Goal: Task Accomplishment & Management: Complete application form

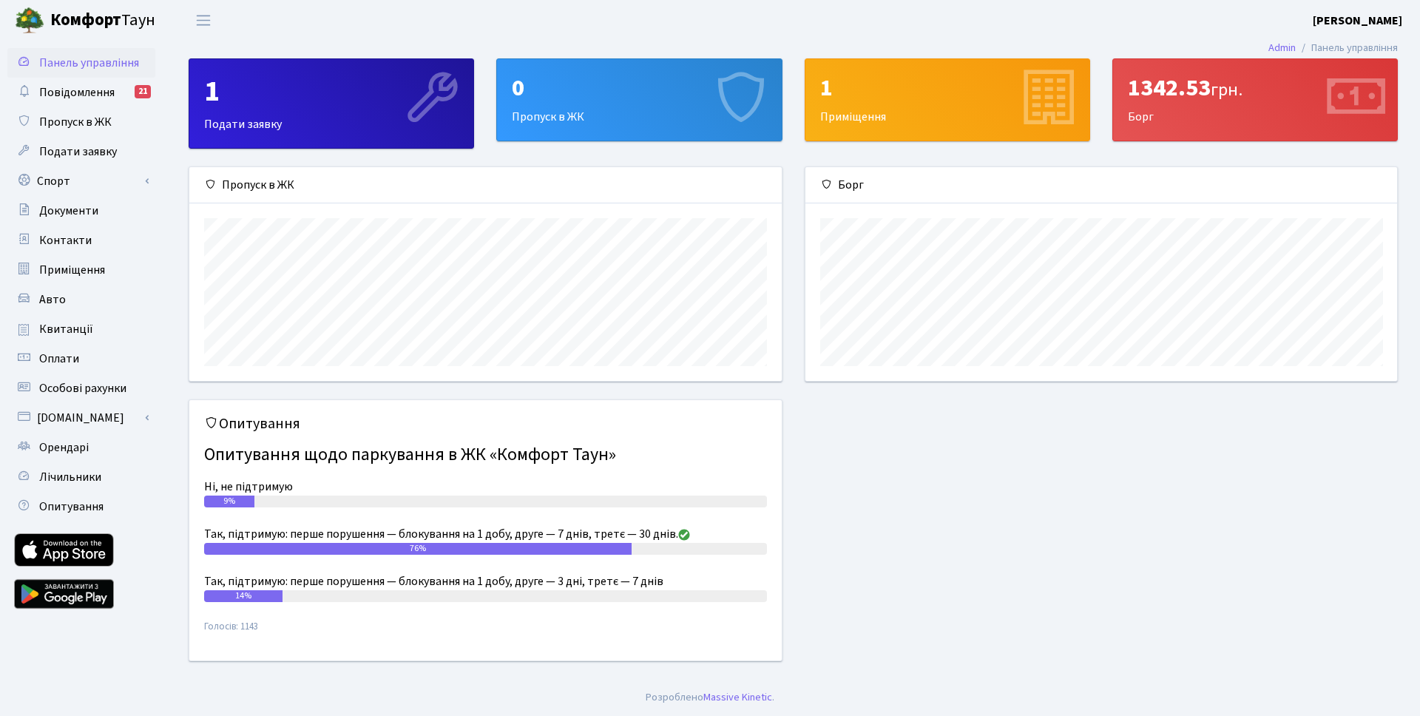
scroll to position [214, 592]
click at [609, 107] on div "0 Пропуск в ЖК" at bounding box center [639, 99] width 284 height 81
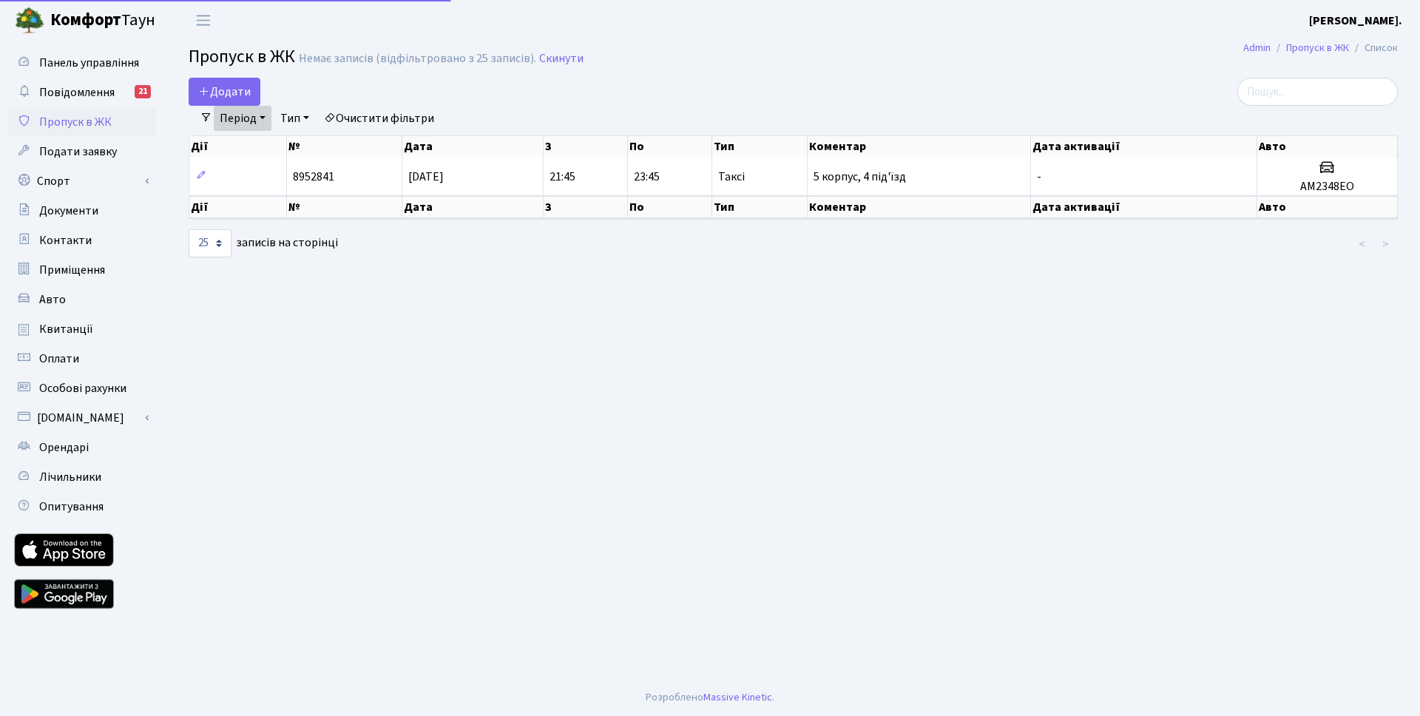
select select "25"
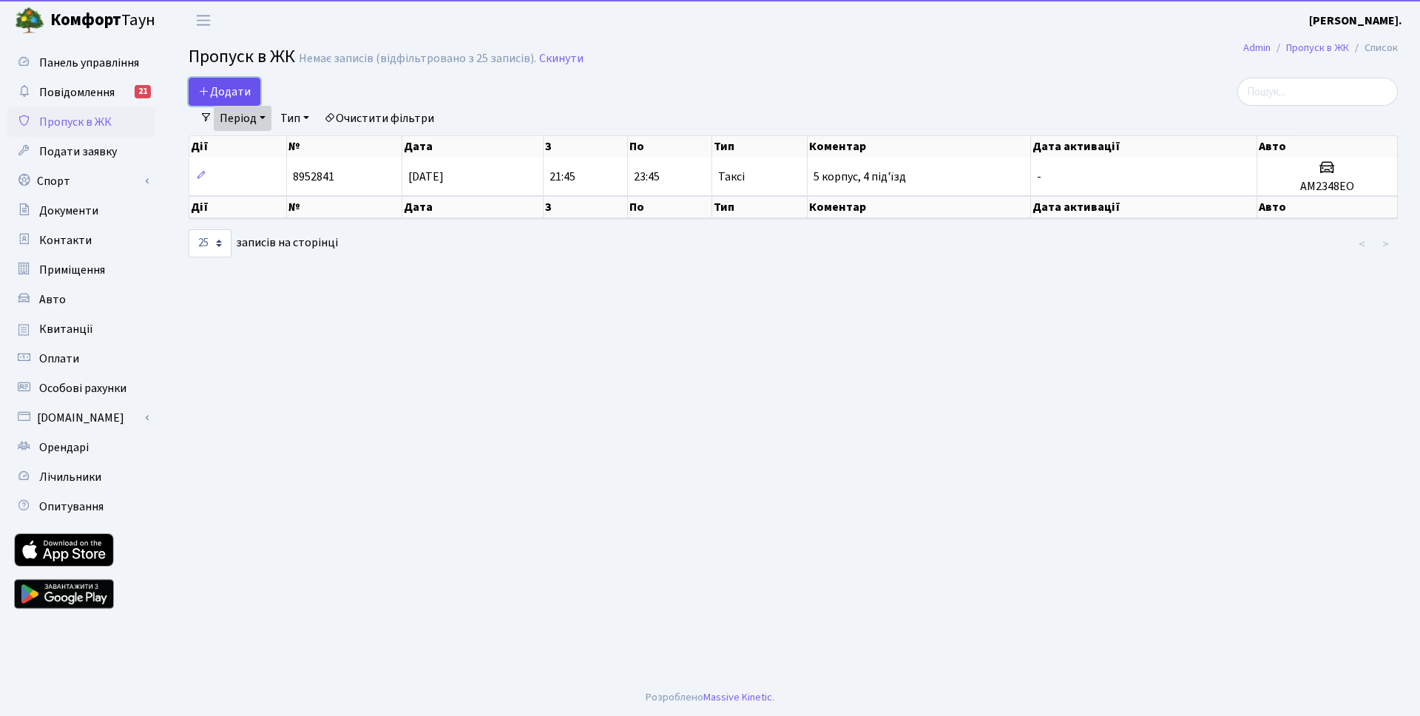
click at [234, 97] on span "Додати" at bounding box center [224, 92] width 53 height 16
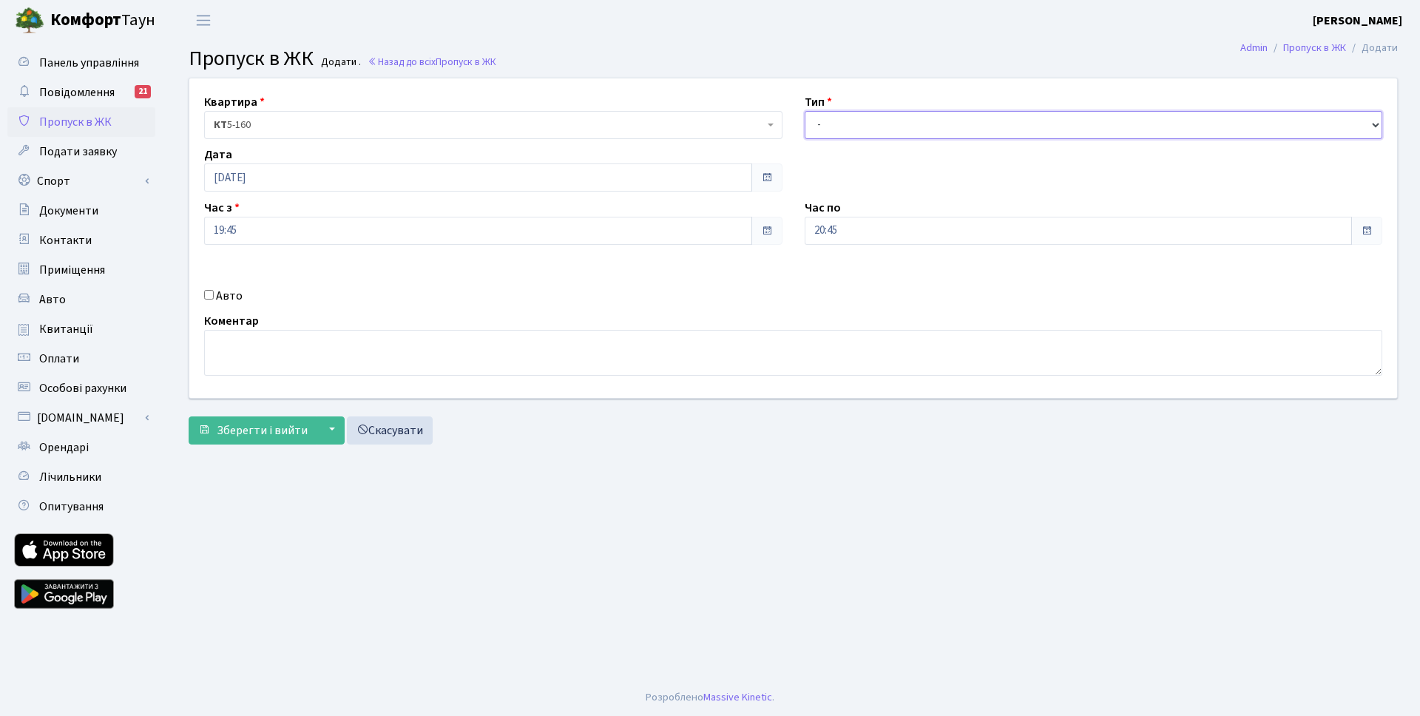
click at [897, 126] on select "- Доставка Таксі Гості Сервіс" at bounding box center [1094, 125] width 578 height 28
select select "2"
click at [805, 111] on select "- Доставка Таксі Гості Сервіс" at bounding box center [1094, 125] width 578 height 28
click at [908, 229] on input "20:45" at bounding box center [1079, 231] width 548 height 28
click at [846, 271] on icon at bounding box center [846, 282] width 40 height 40
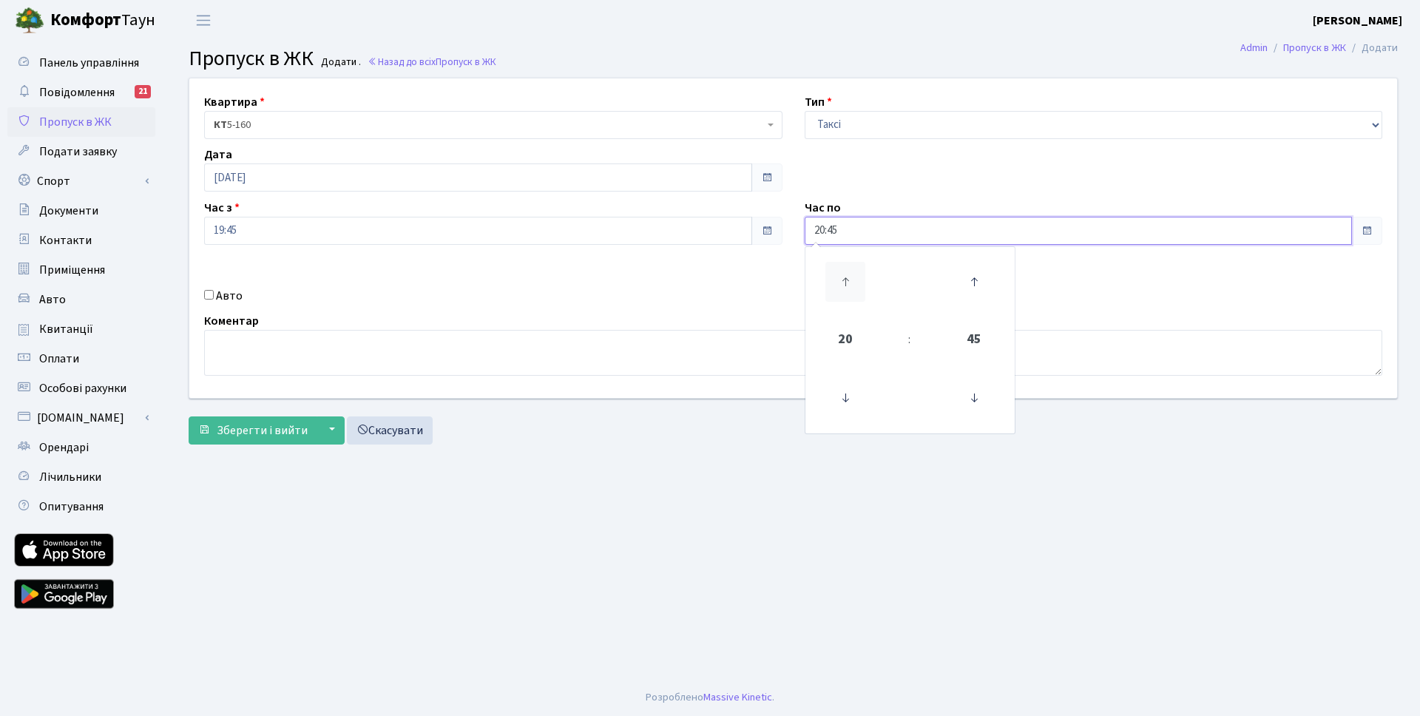
type input "21:45"
click at [590, 302] on div "Авто" at bounding box center [493, 296] width 601 height 18
click at [205, 297] on input "Авто" at bounding box center [209, 295] width 10 height 10
checkbox input "true"
paste input "KA2979EX"
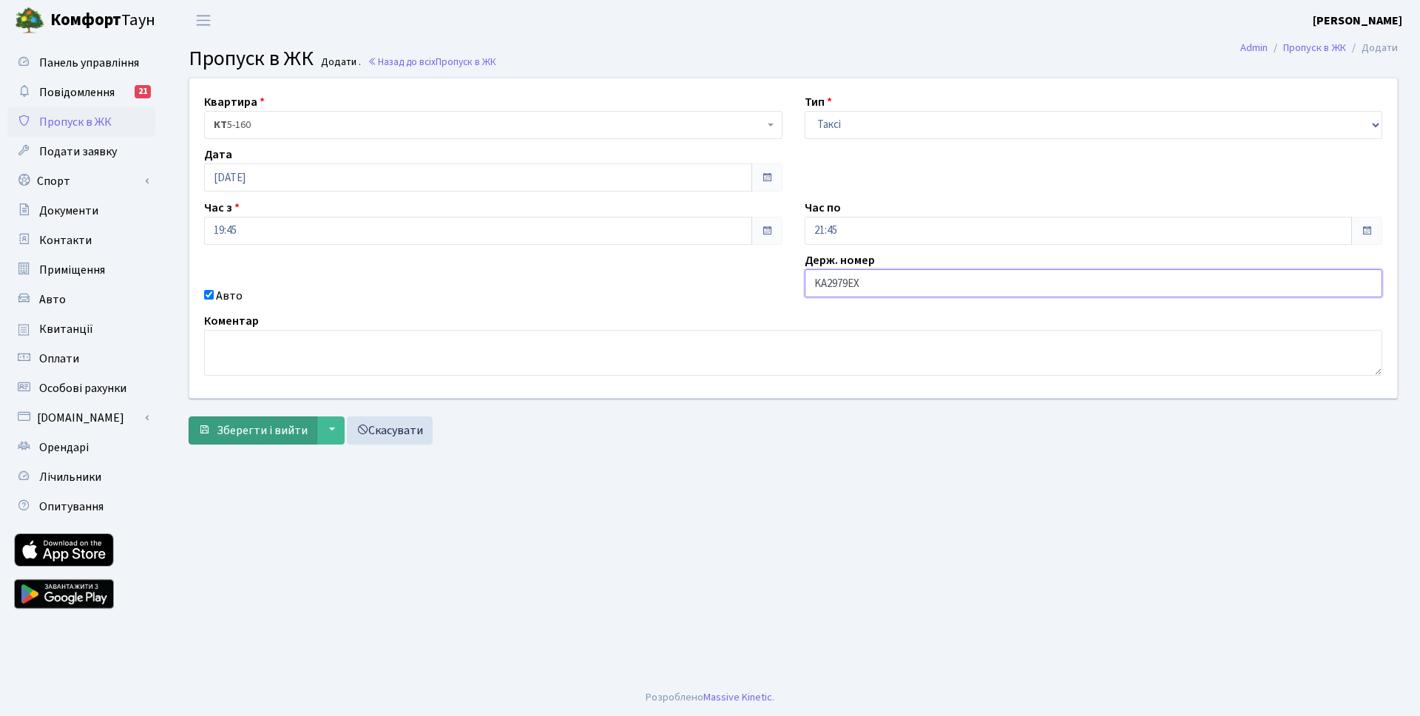
type input "KA2979EX"
click at [257, 439] on button "Зберегти і вийти" at bounding box center [253, 430] width 129 height 28
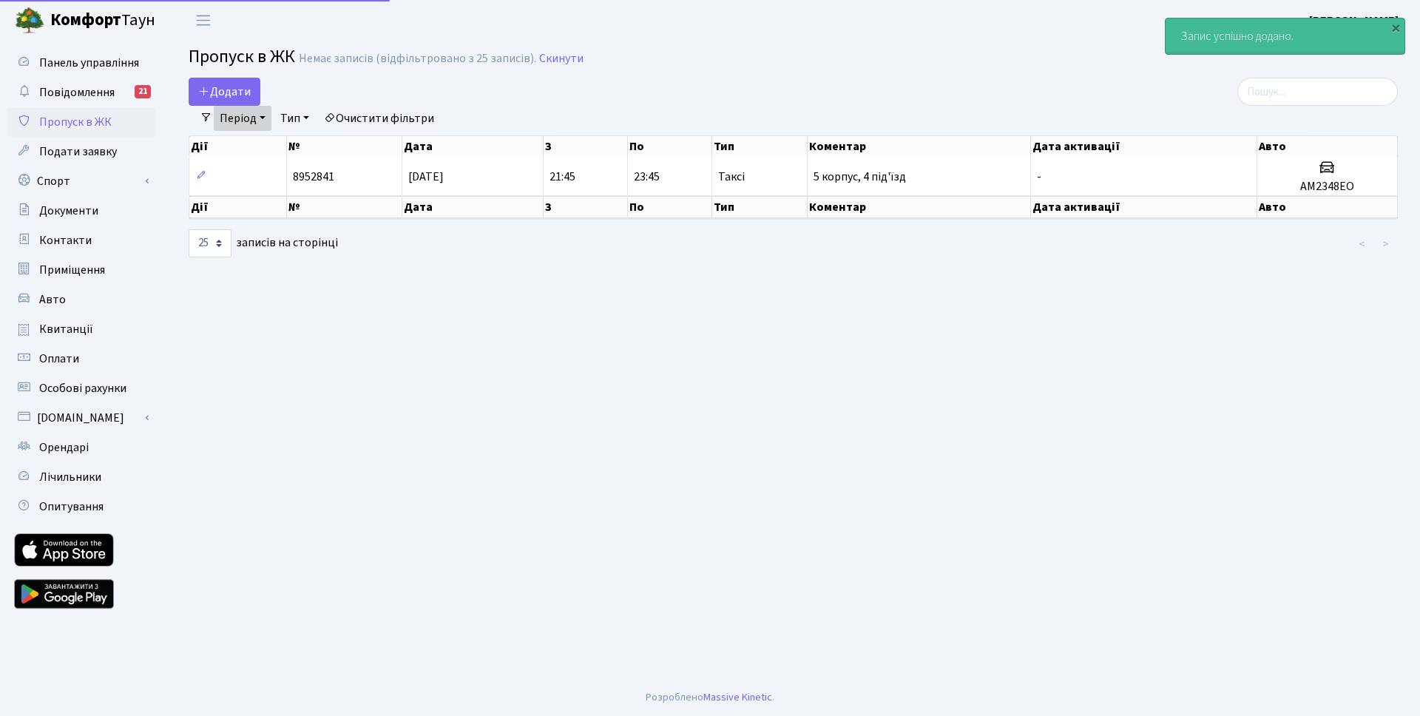
select select "25"
click at [267, 118] on link "Період" at bounding box center [243, 118] width 58 height 25
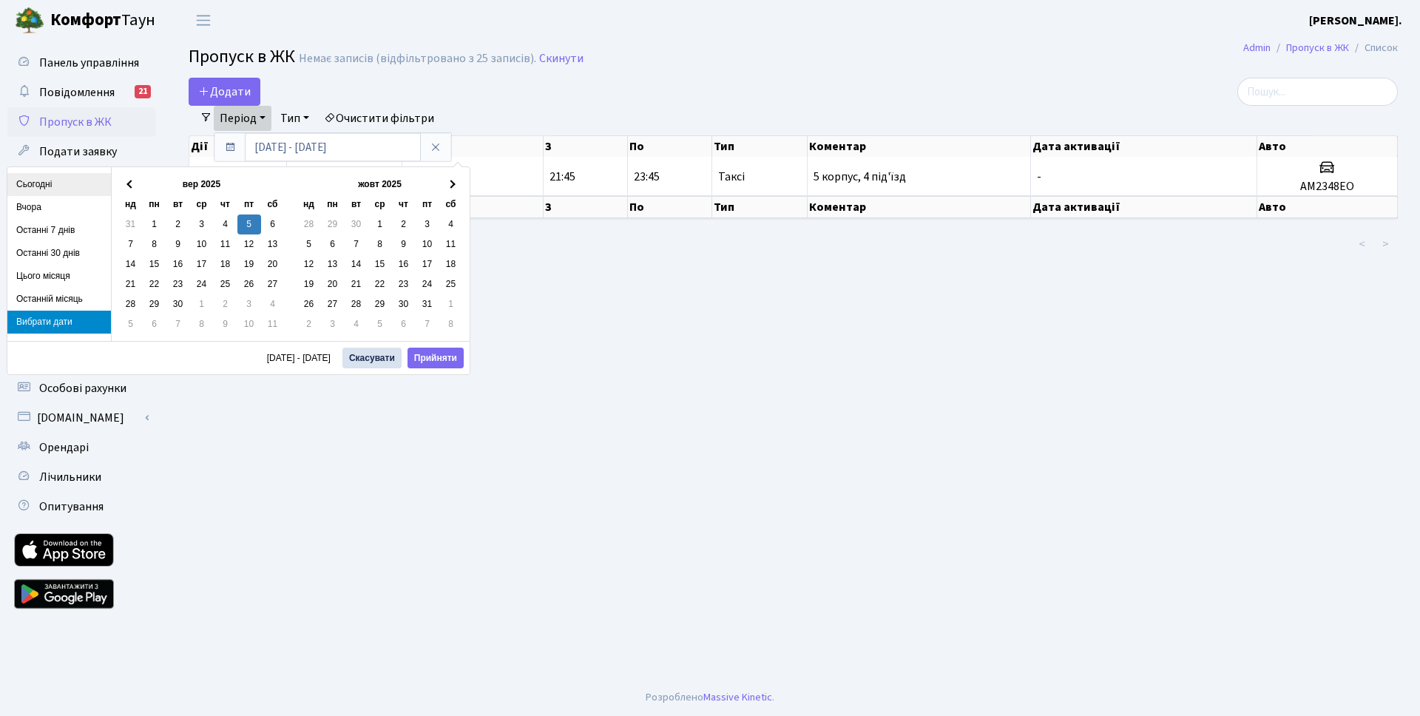
click at [48, 183] on li "Сьогодні" at bounding box center [59, 184] width 104 height 23
